Goal: Information Seeking & Learning: Check status

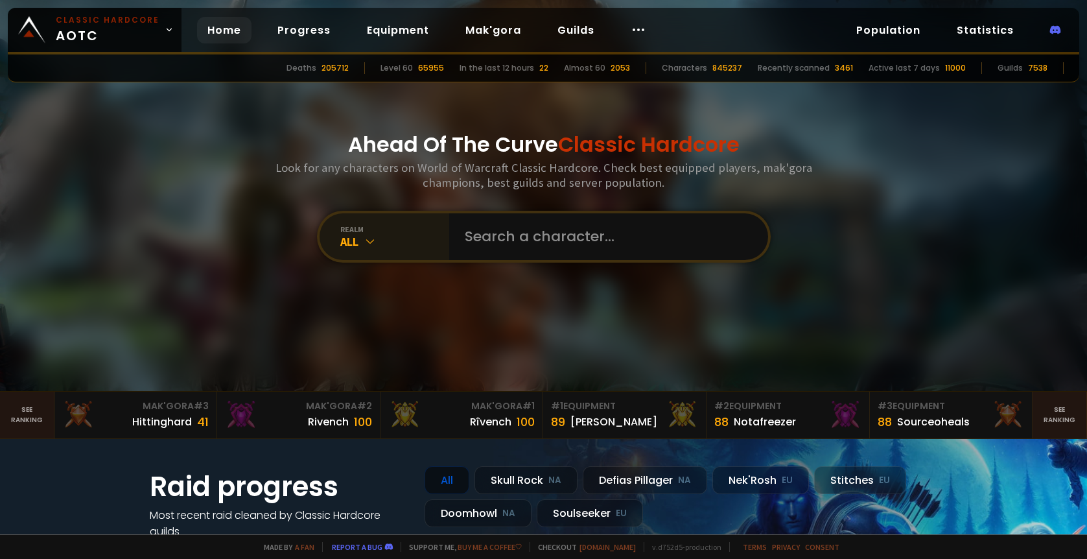
click at [358, 239] on div "All" at bounding box center [394, 241] width 109 height 15
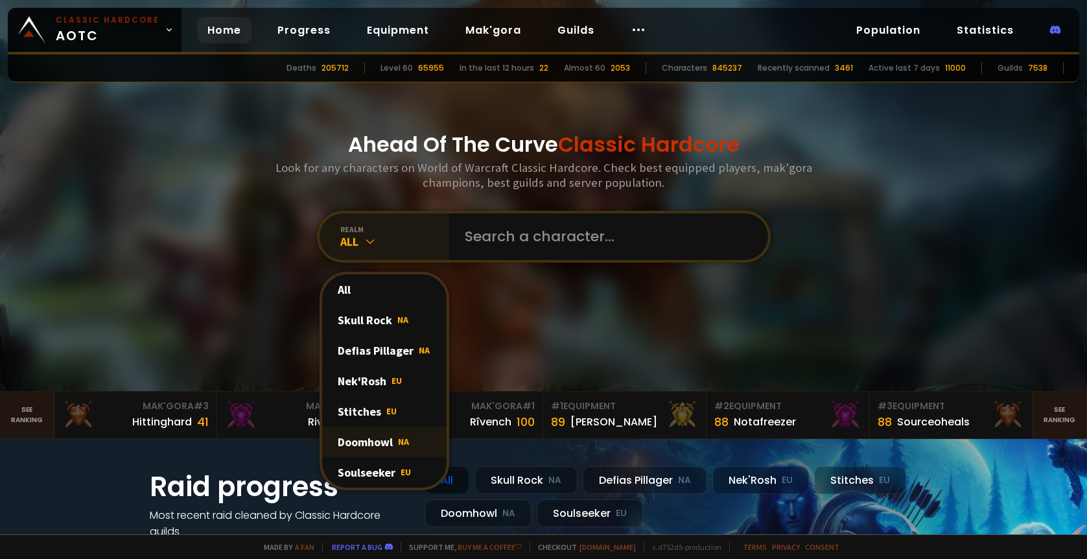
click at [367, 444] on div "Doomhowl NA" at bounding box center [384, 442] width 125 height 30
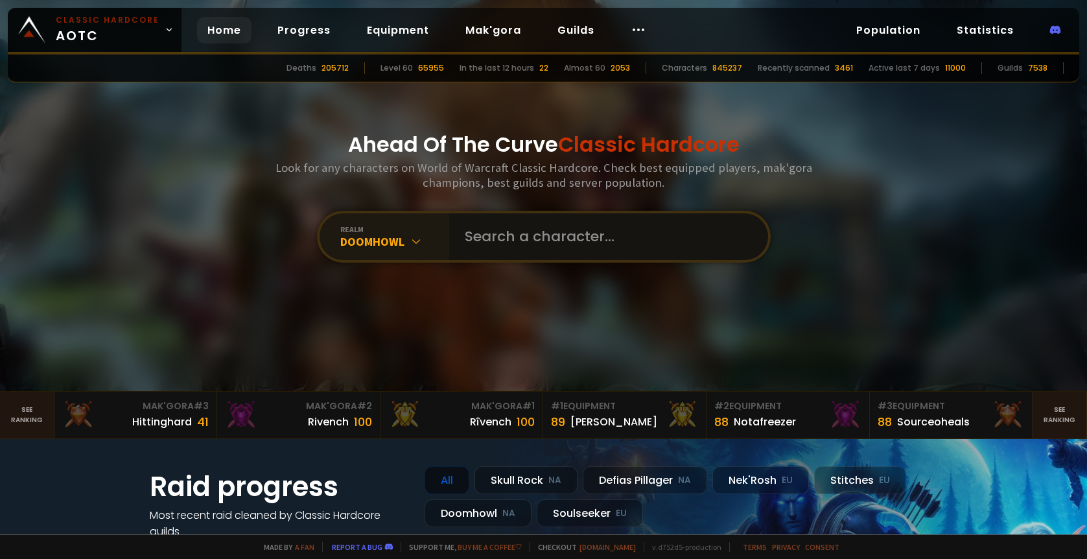
click at [500, 233] on input "text" at bounding box center [605, 236] width 296 height 47
type input "kellysucks"
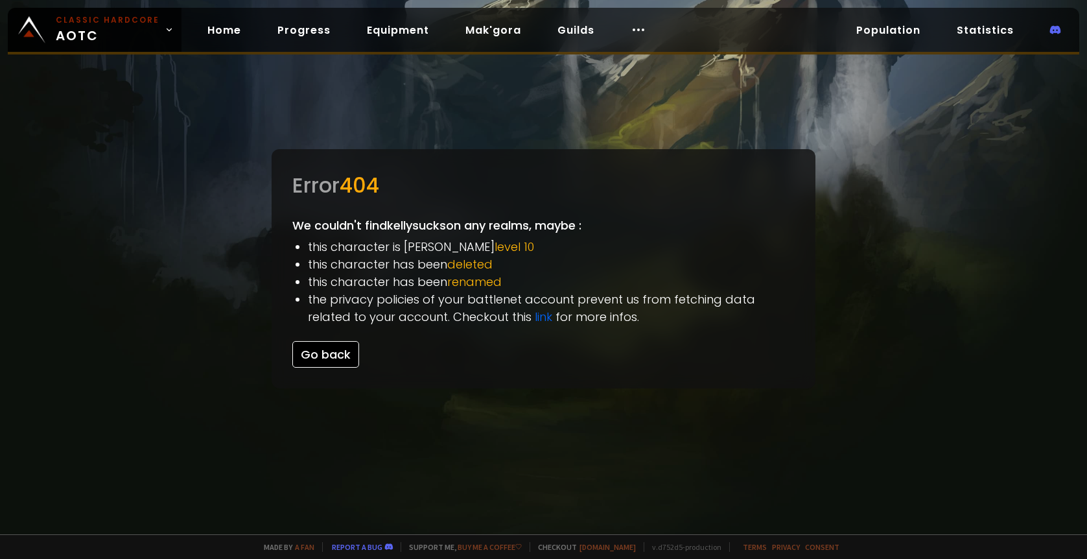
click at [328, 353] on button "Go back" at bounding box center [325, 354] width 67 height 27
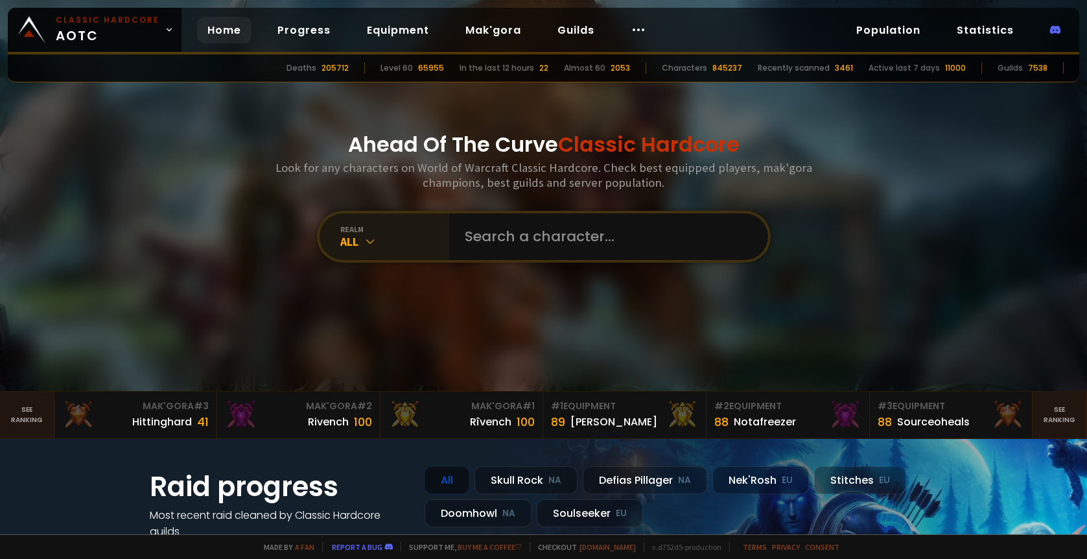
click at [377, 243] on div "All" at bounding box center [394, 241] width 109 height 15
click at [475, 233] on input "text" at bounding box center [605, 236] width 296 height 47
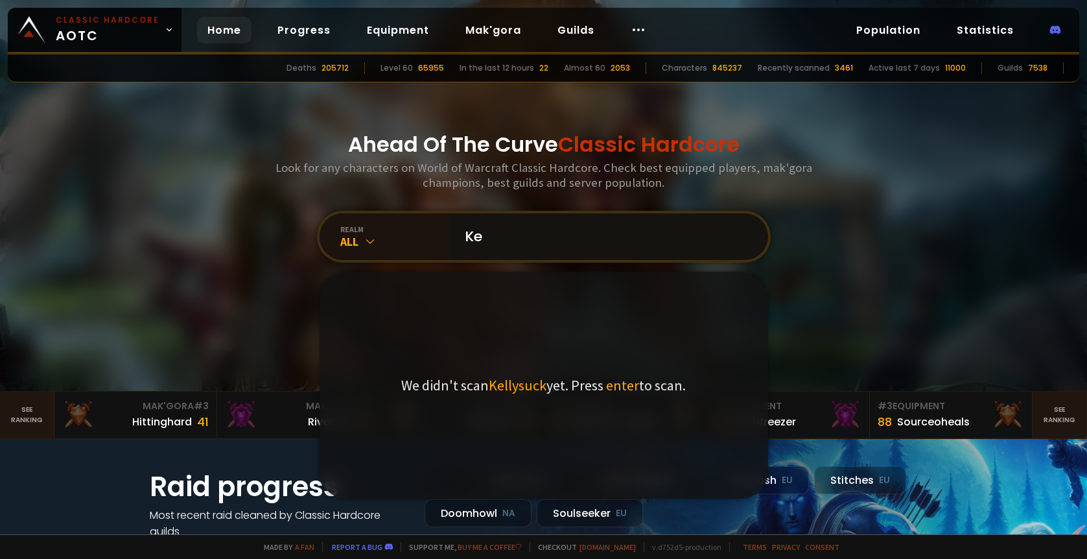
type input "K"
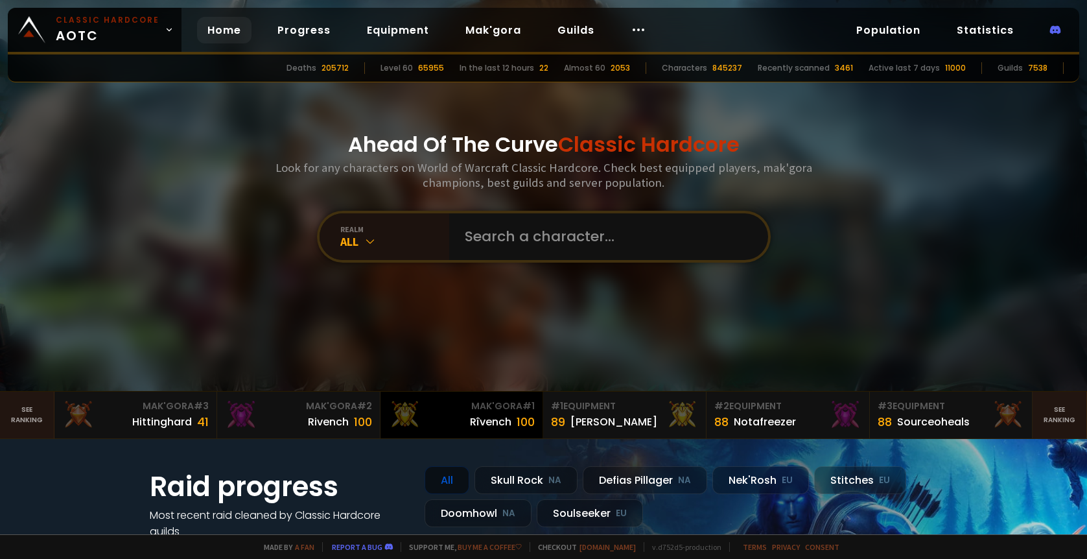
click at [495, 404] on div "Mak'Gora # 1" at bounding box center [461, 406] width 147 height 14
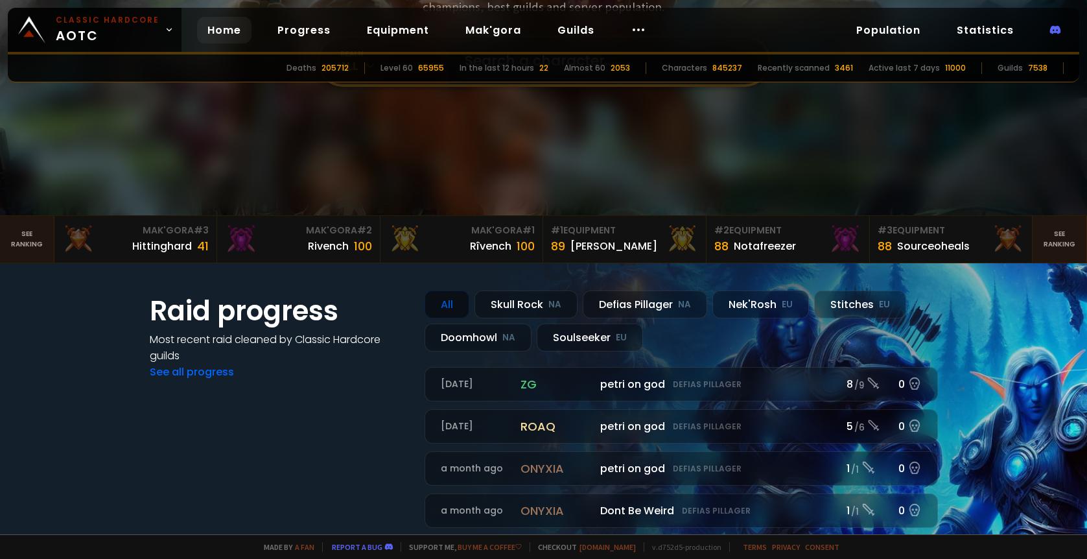
scroll to position [156, 0]
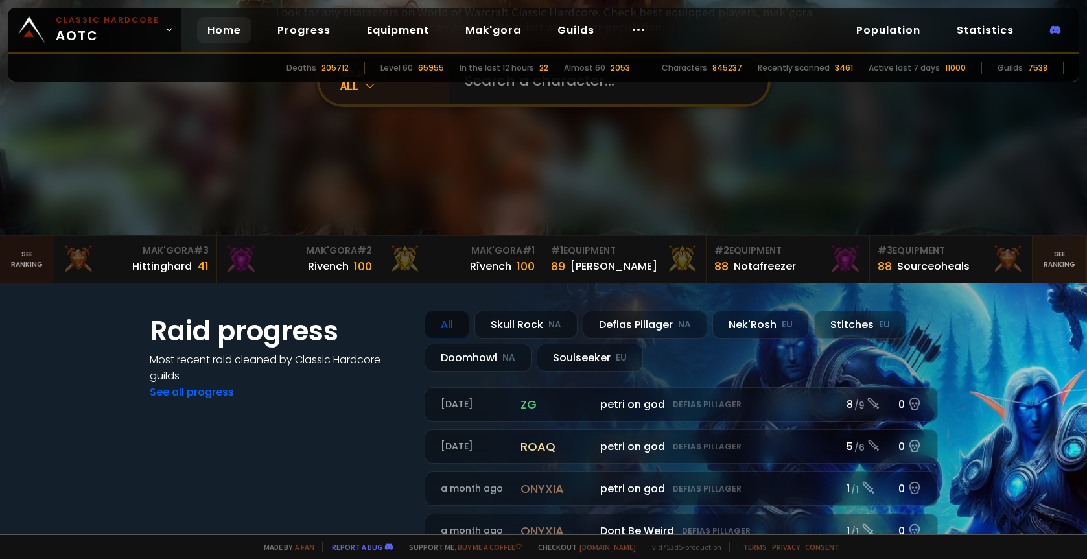
click at [28, 254] on link "See ranking" at bounding box center [27, 259] width 54 height 47
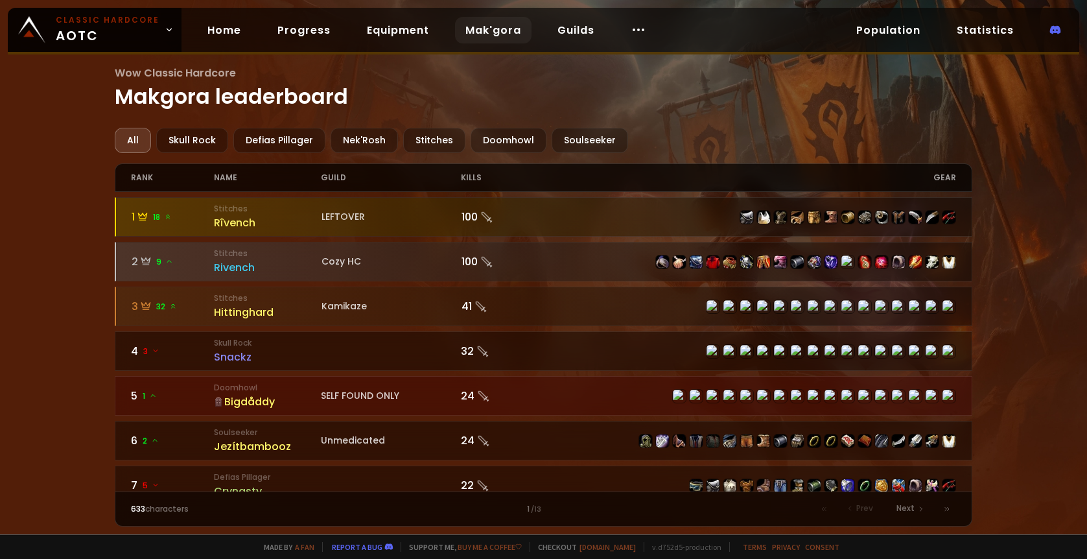
click at [78, 289] on div "Wow Classic Hardcore Makgora leaderboard All Skull Rock Defias Pillager Nek'Ros…" at bounding box center [543, 267] width 1087 height 534
click at [506, 137] on div "Doomhowl" at bounding box center [509, 140] width 76 height 25
